Goal: Ask a question

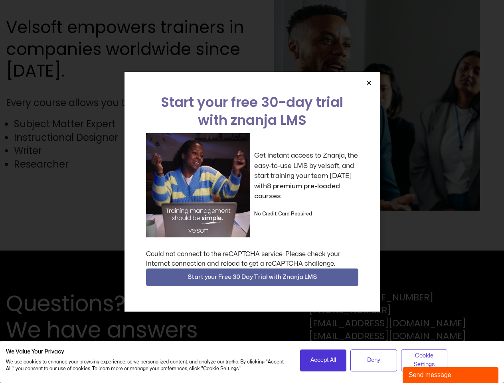
click at [252, 192] on div "Get instant access to Znanja, the easy-to-use LMS by velsoft, and start trainin…" at bounding box center [252, 185] width 212 height 104
click at [369, 83] on icon "Close" at bounding box center [369, 83] width 6 height 6
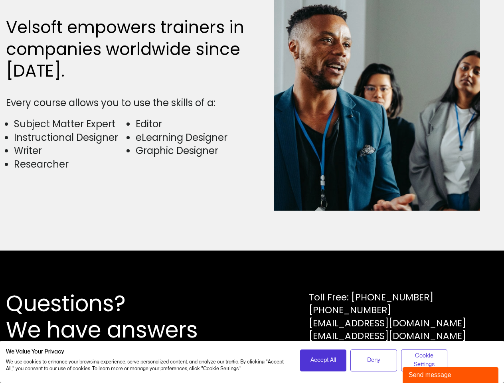
click at [252, 278] on div "Questions? We have answers Toll Free: [PHONE_NUMBER] [PHONE_NUMBER] [EMAIL_ADDR…" at bounding box center [252, 317] width 504 height 133
click at [323, 361] on span "Accept All" at bounding box center [324, 360] width 26 height 9
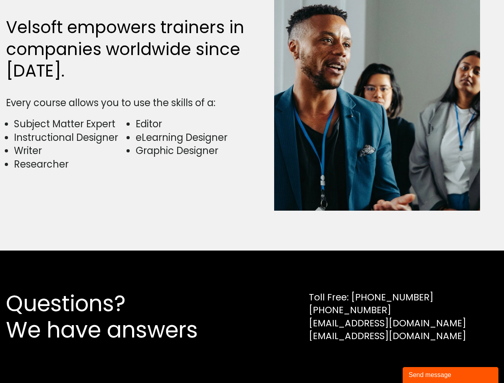
click at [374, 361] on div "Questions? We have answers Toll Free: [PHONE_NUMBER] [PHONE_NUMBER] [EMAIL_ADDR…" at bounding box center [252, 317] width 504 height 133
click at [424, 361] on div "Questions? We have answers Toll Free: [PHONE_NUMBER] [PHONE_NUMBER] [EMAIL_ADDR…" at bounding box center [252, 317] width 504 height 133
click at [451, 375] on div "Send message" at bounding box center [451, 376] width 84 height 10
